Goal: Find contact information: Find contact information

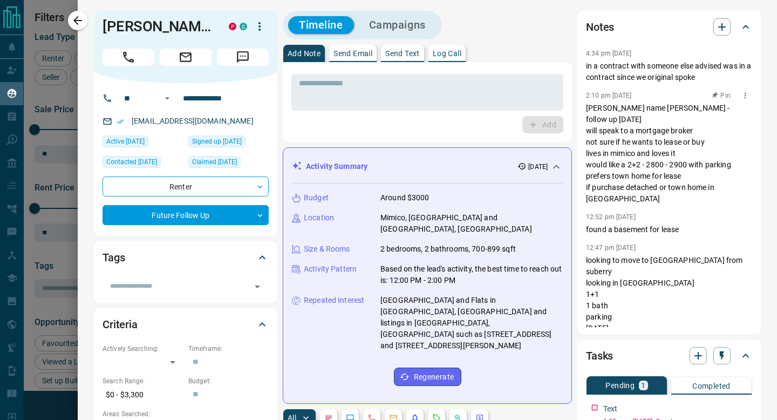
scroll to position [7, 0]
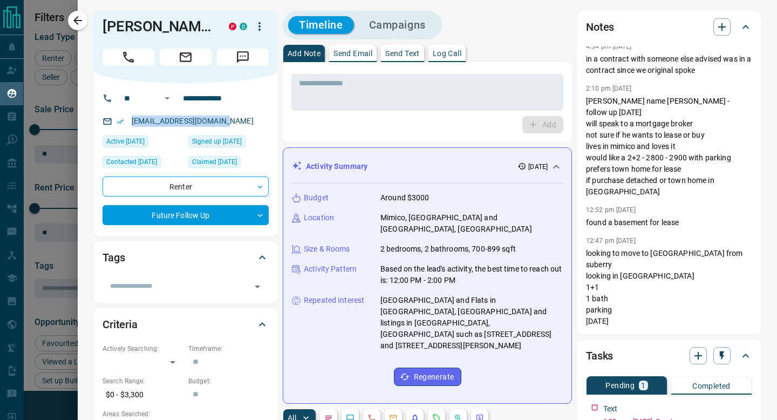
drag, startPoint x: 227, startPoint y: 134, endPoint x: 129, endPoint y: 134, distance: 97.6
click at [129, 130] on div "adebiyitope26@gmail.com" at bounding box center [185, 121] width 166 height 18
copy link "adebiyitope26@gmail.com"
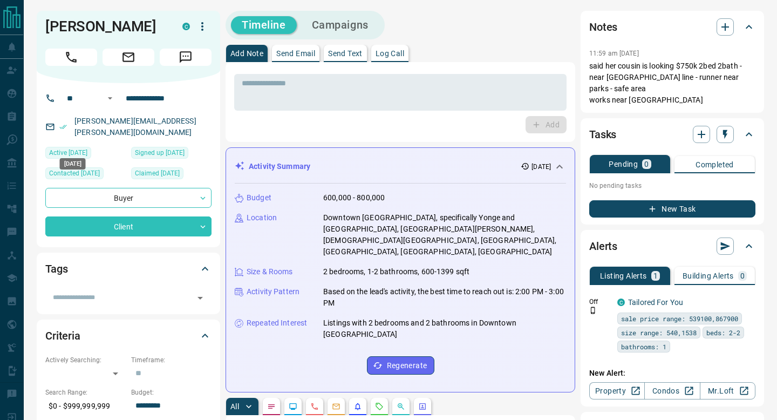
scroll to position [8, 0]
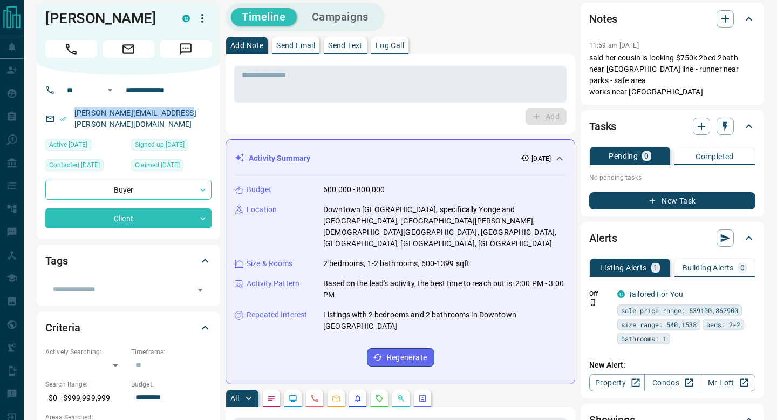
drag, startPoint x: 182, startPoint y: 112, endPoint x: 54, endPoint y: 110, distance: 127.9
click at [54, 110] on div "samantha.k.mallari@live.com" at bounding box center [128, 118] width 166 height 29
copy link "samantha.k.mallari@live.com"
